Goal: Task Accomplishment & Management: Use online tool/utility

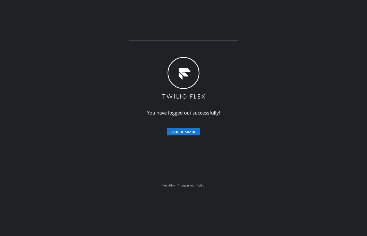
drag, startPoint x: 47, startPoint y: 40, endPoint x: 167, endPoint y: 98, distance: 133.3
click at [47, 40] on div "You have logged out successfully! Log in again Flex Admin? Log in with Twilio." at bounding box center [183, 118] width 367 height 236
click at [186, 133] on span "Log in again" at bounding box center [184, 132] width 24 height 4
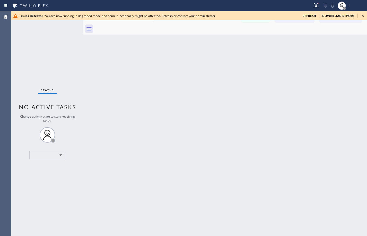
click at [311, 16] on span "refresh" at bounding box center [310, 16] width 14 height 4
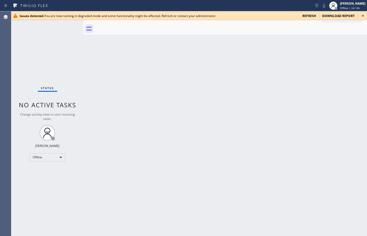
drag, startPoint x: 46, startPoint y: 52, endPoint x: 67, endPoint y: 52, distance: 21.1
click at [46, 52] on div "Status No active tasks Change activity state to start receiving tasks. Sean Lou…" at bounding box center [47, 123] width 72 height 224
click at [316, 17] on span "refresh" at bounding box center [310, 16] width 14 height 4
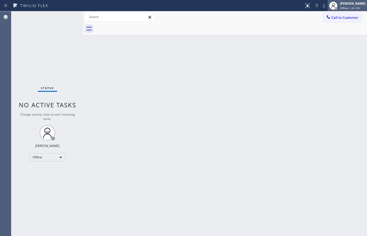
click at [352, 5] on div "[PERSON_NAME]" at bounding box center [353, 3] width 26 height 4
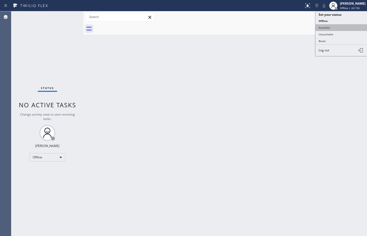
click at [352, 29] on button "Available" at bounding box center [342, 27] width 52 height 7
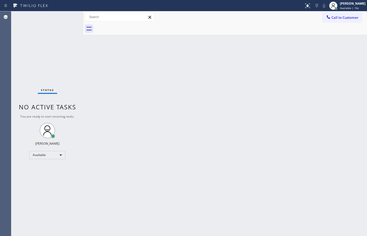
click at [362, 70] on div "Back to Dashboard Change Sender ID Customers Technicians Select a contact Outbo…" at bounding box center [225, 123] width 284 height 224
click at [360, 88] on div "Back to Dashboard Change Sender ID Customers Technicians Select a contact Outbo…" at bounding box center [225, 123] width 284 height 224
click at [355, 51] on div "Back to Dashboard Change Sender ID Customers Technicians Select a contact Outbo…" at bounding box center [225, 123] width 284 height 224
click at [347, 105] on div "Back to Dashboard Change Sender ID Customers Technicians Select a contact Outbo…" at bounding box center [225, 123] width 284 height 224
click at [358, 90] on div "Back to Dashboard Change Sender ID Customers Technicians Select a contact Outbo…" at bounding box center [225, 123] width 284 height 224
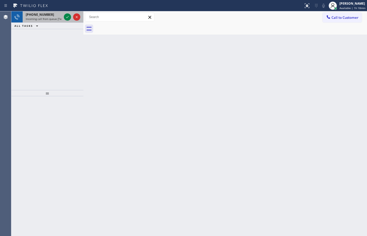
click at [53, 14] on div "[PHONE_NUMBER]" at bounding box center [44, 14] width 36 height 4
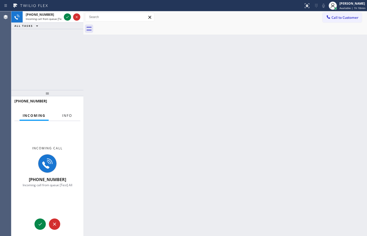
click at [62, 113] on button "Info" at bounding box center [67, 116] width 16 height 10
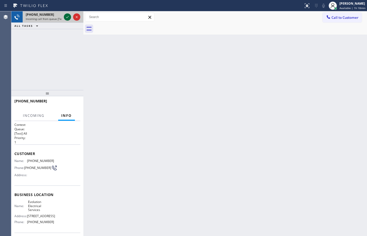
click at [67, 19] on icon at bounding box center [67, 17] width 6 height 6
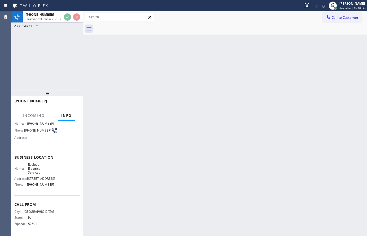
scroll to position [43, 0]
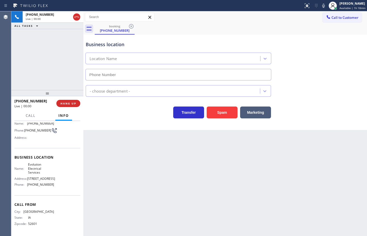
type input "[PHONE_NUMBER]"
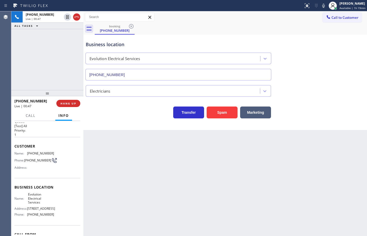
scroll to position [12, 0]
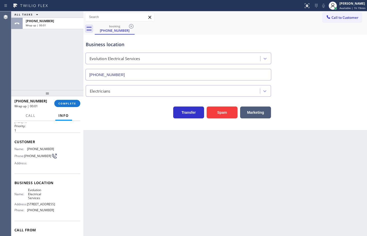
click at [64, 108] on div "[PHONE_NUMBER] Wrap up | 00:01 COMPLETE" at bounding box center [47, 103] width 66 height 13
click at [69, 104] on span "COMPLETE" at bounding box center [67, 104] width 18 height 4
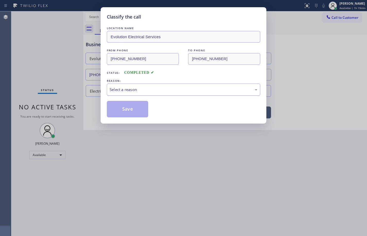
click at [148, 89] on div "Select a reason" at bounding box center [184, 90] width 148 height 6
click at [131, 106] on button "Save" at bounding box center [127, 109] width 41 height 16
